Goal: Book appointment/travel/reservation

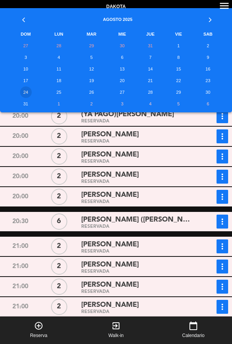
scroll to position [7, 0]
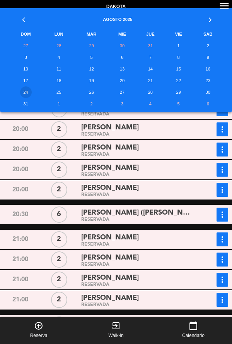
click at [29, 73] on td "10" at bounding box center [25, 69] width 35 height 12
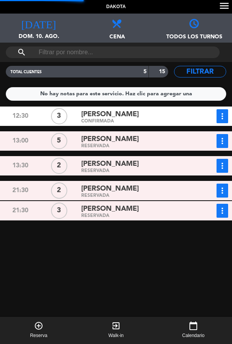
scroll to position [0, 0]
click at [40, 33] on span "dom. 10. ago." at bounding box center [38, 39] width 77 height 15
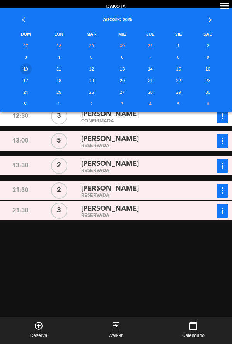
click at [180, 74] on td "15" at bounding box center [178, 69] width 27 height 12
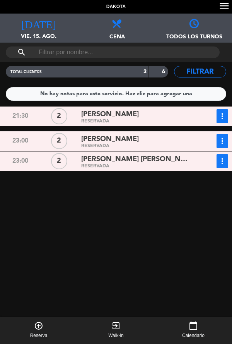
click at [52, 38] on span "vie. 15. ago." at bounding box center [38, 39] width 77 height 15
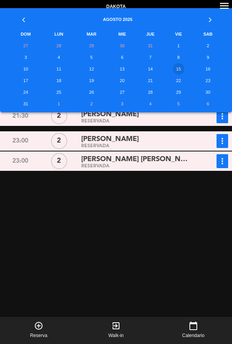
click at [154, 77] on td "21" at bounding box center [150, 81] width 29 height 12
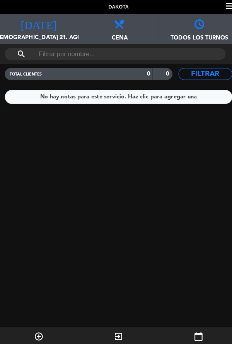
click at [32, 30] on div "[DATE] [DEMOGRAPHIC_DATA] 21. ago. [DATE]" at bounding box center [38, 28] width 77 height 29
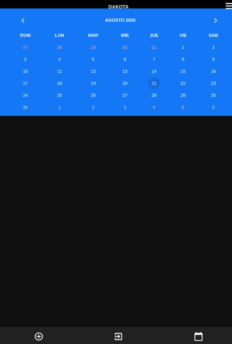
click at [155, 74] on td "14" at bounding box center [150, 69] width 29 height 12
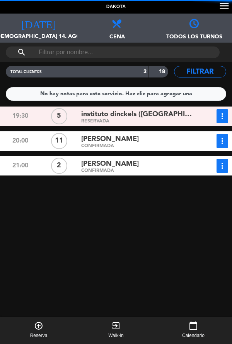
scroll to position [4, 0]
click at [33, 32] on span "[DEMOGRAPHIC_DATA] 14. ago." at bounding box center [38, 39] width 77 height 15
click at [145, 236] on div "19:30 5 instituto dinckels ([GEOGRAPHIC_DATA]) RESERVADA more_vert Estado de la…" at bounding box center [116, 240] width 236 height 267
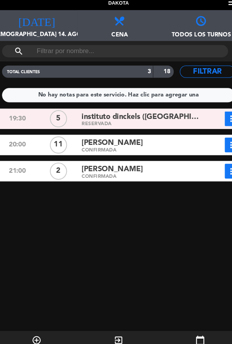
click at [36, 38] on span "[DEMOGRAPHIC_DATA] 14. ago." at bounding box center [38, 39] width 77 height 15
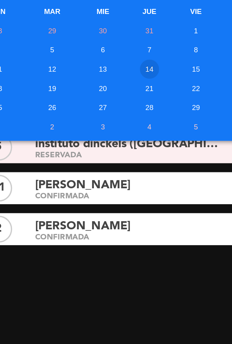
click at [150, 81] on td "21" at bounding box center [150, 81] width 29 height 12
